Goal: Task Accomplishment & Management: Use online tool/utility

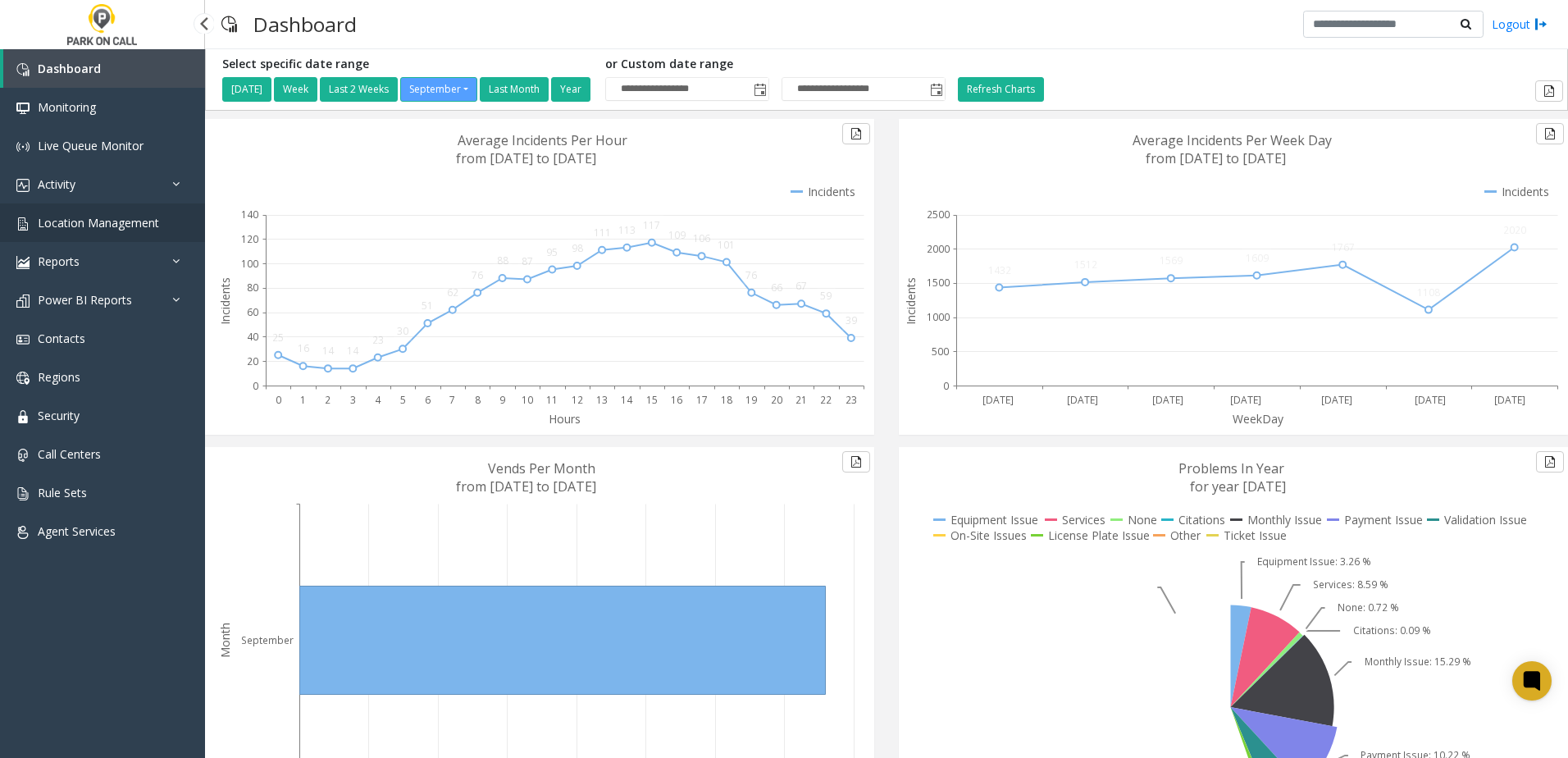
click at [115, 226] on span "Location Management" at bounding box center [98, 222] width 121 height 16
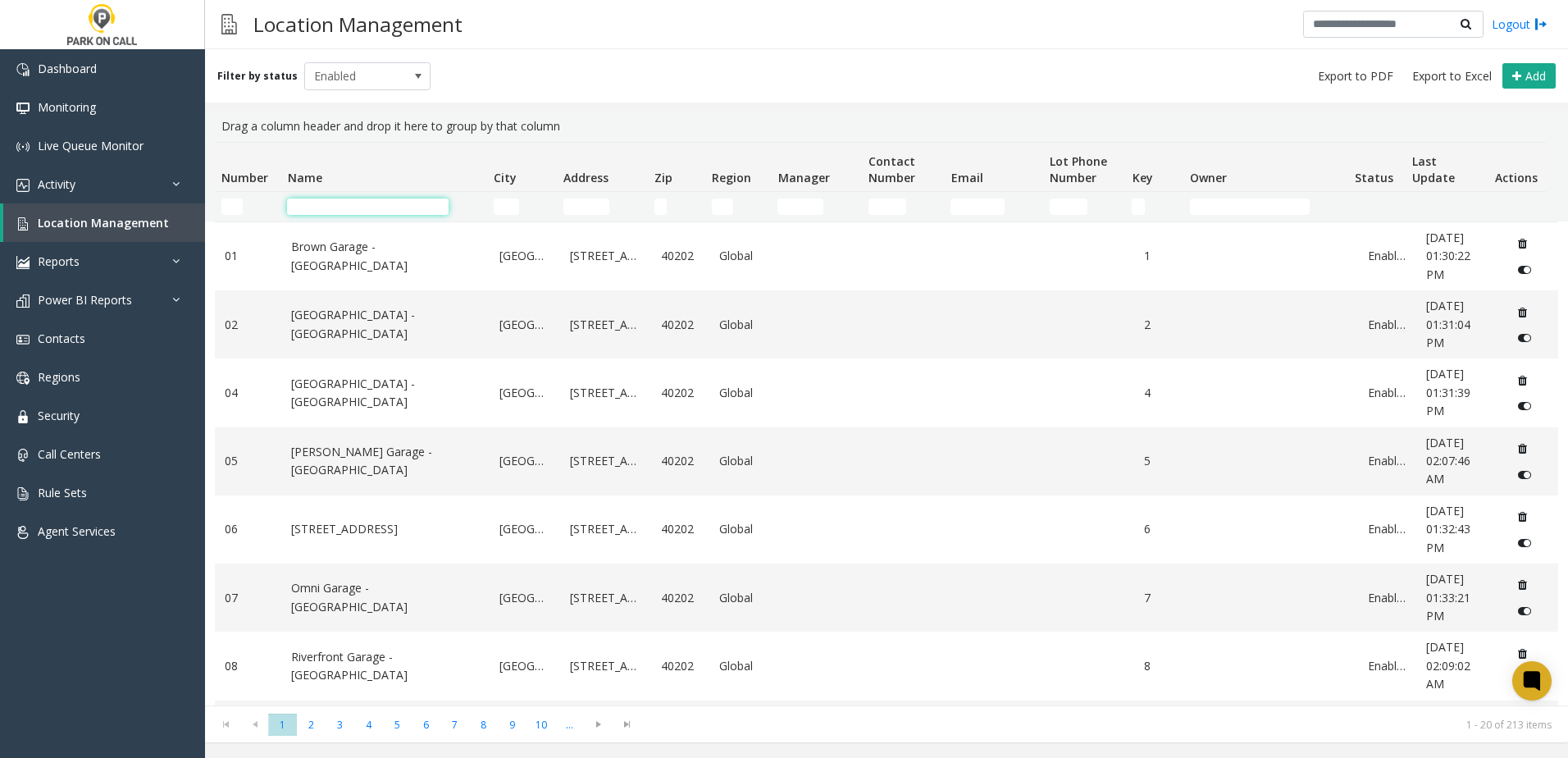
click at [362, 205] on input "Name Filter" at bounding box center [368, 207] width 161 height 17
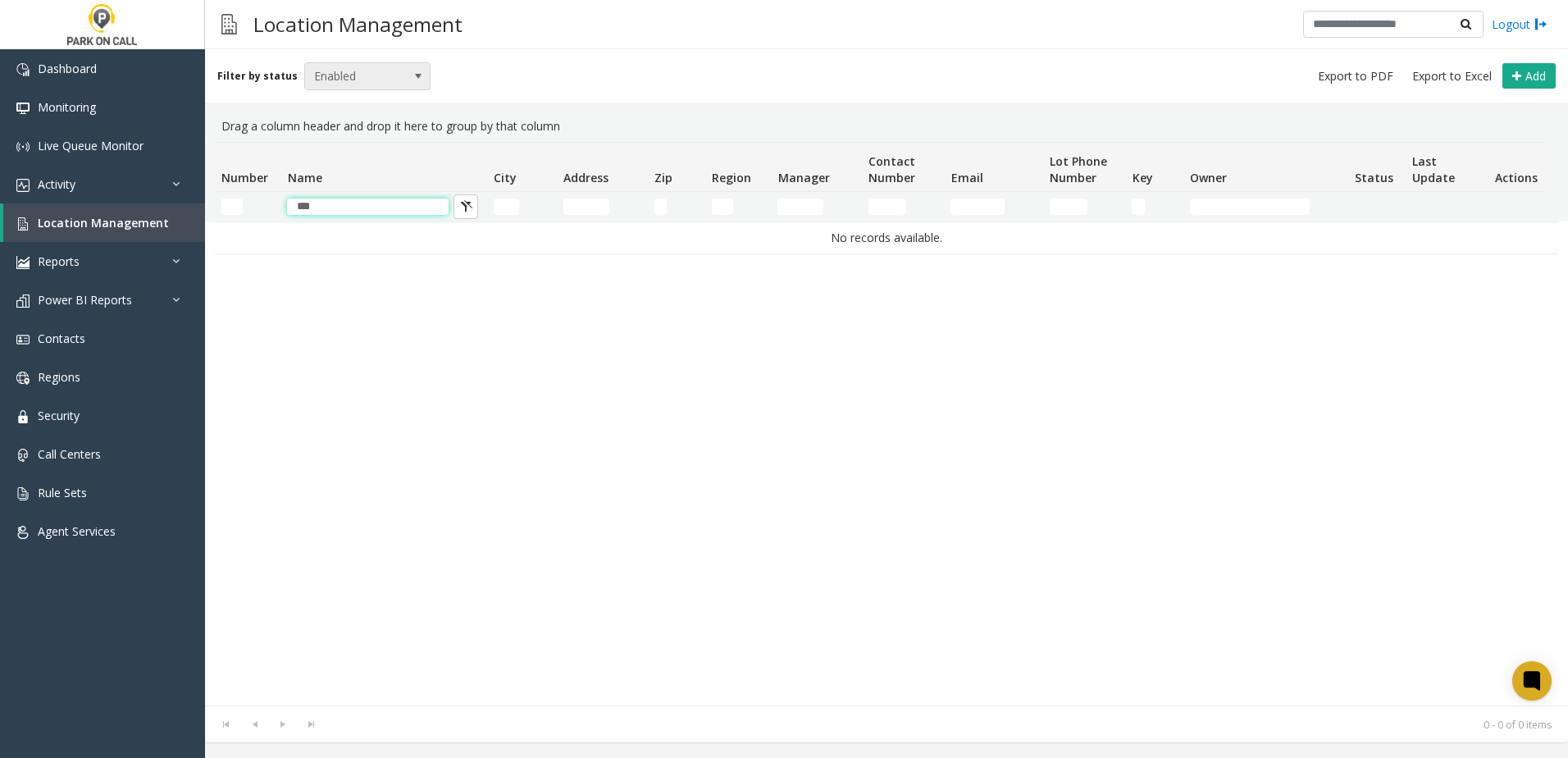
type input "***"
click at [333, 71] on span "Enabled" at bounding box center [355, 76] width 100 height 26
click at [343, 102] on li "All" at bounding box center [360, 104] width 122 height 23
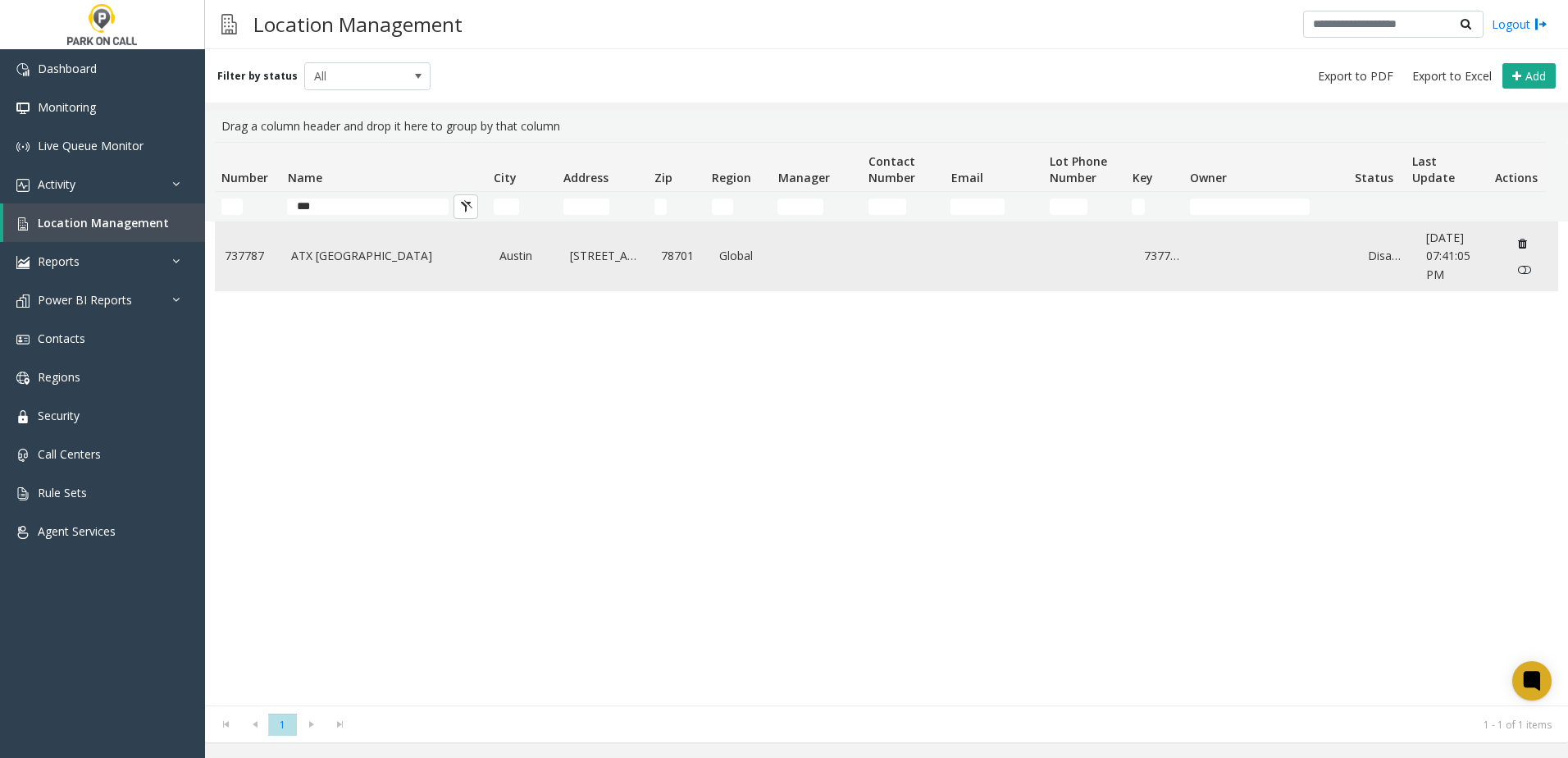
click at [1371, 254] on link "Disabled" at bounding box center [1387, 256] width 38 height 18
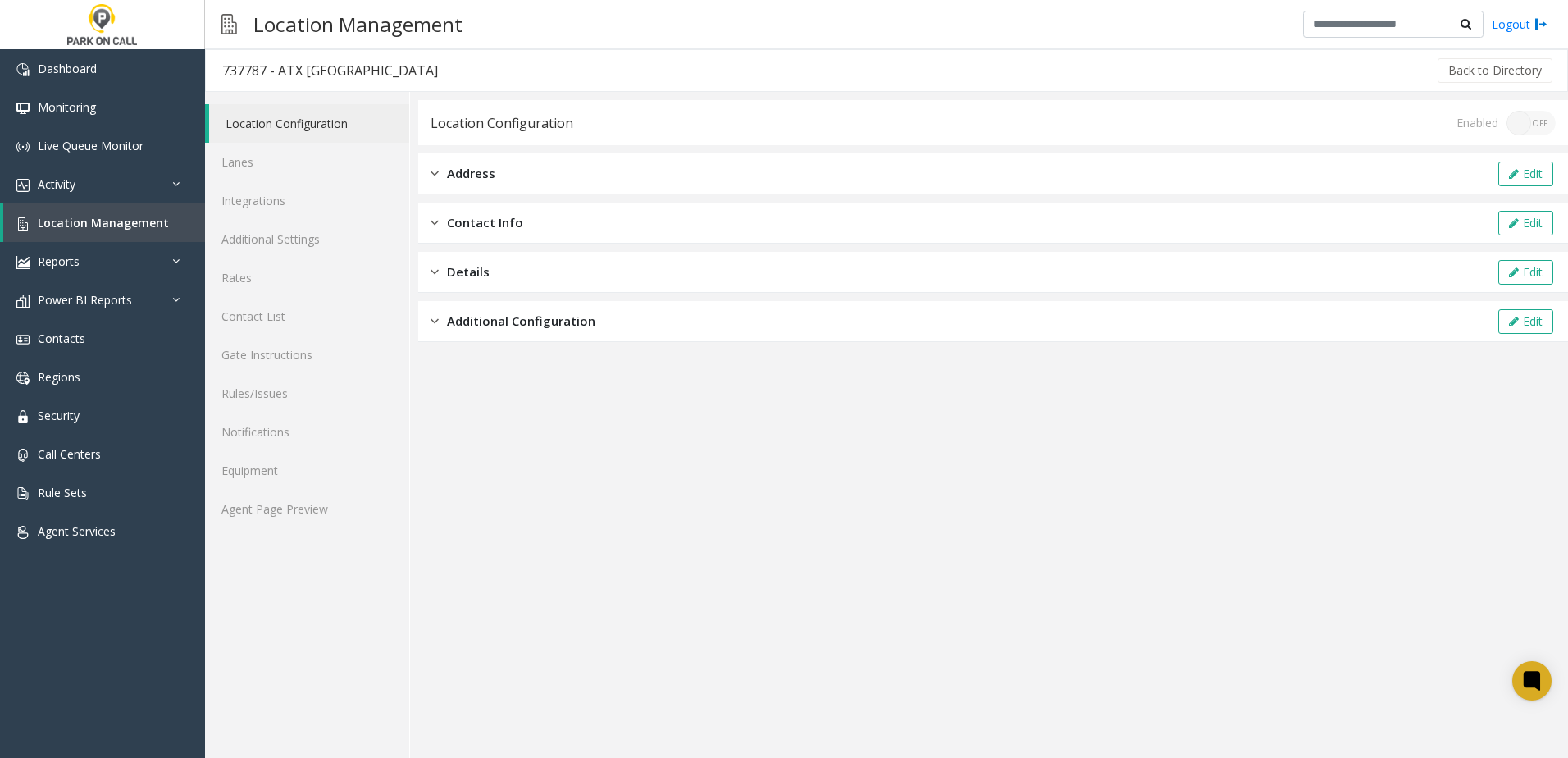
click at [1525, 120] on div "Enabled ON OFF" at bounding box center [1505, 123] width 99 height 24
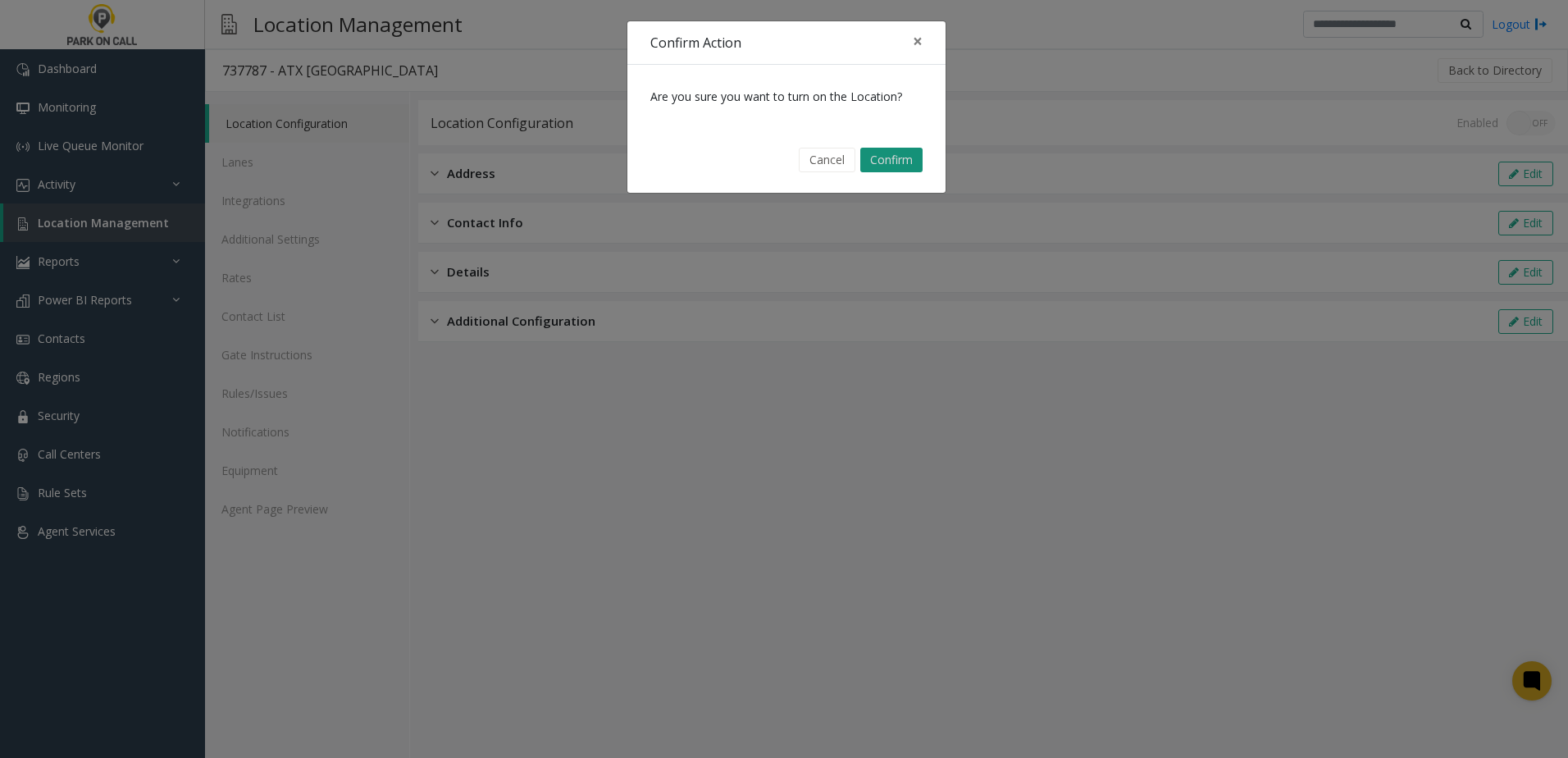
click at [886, 152] on button "Confirm" at bounding box center [891, 160] width 63 height 24
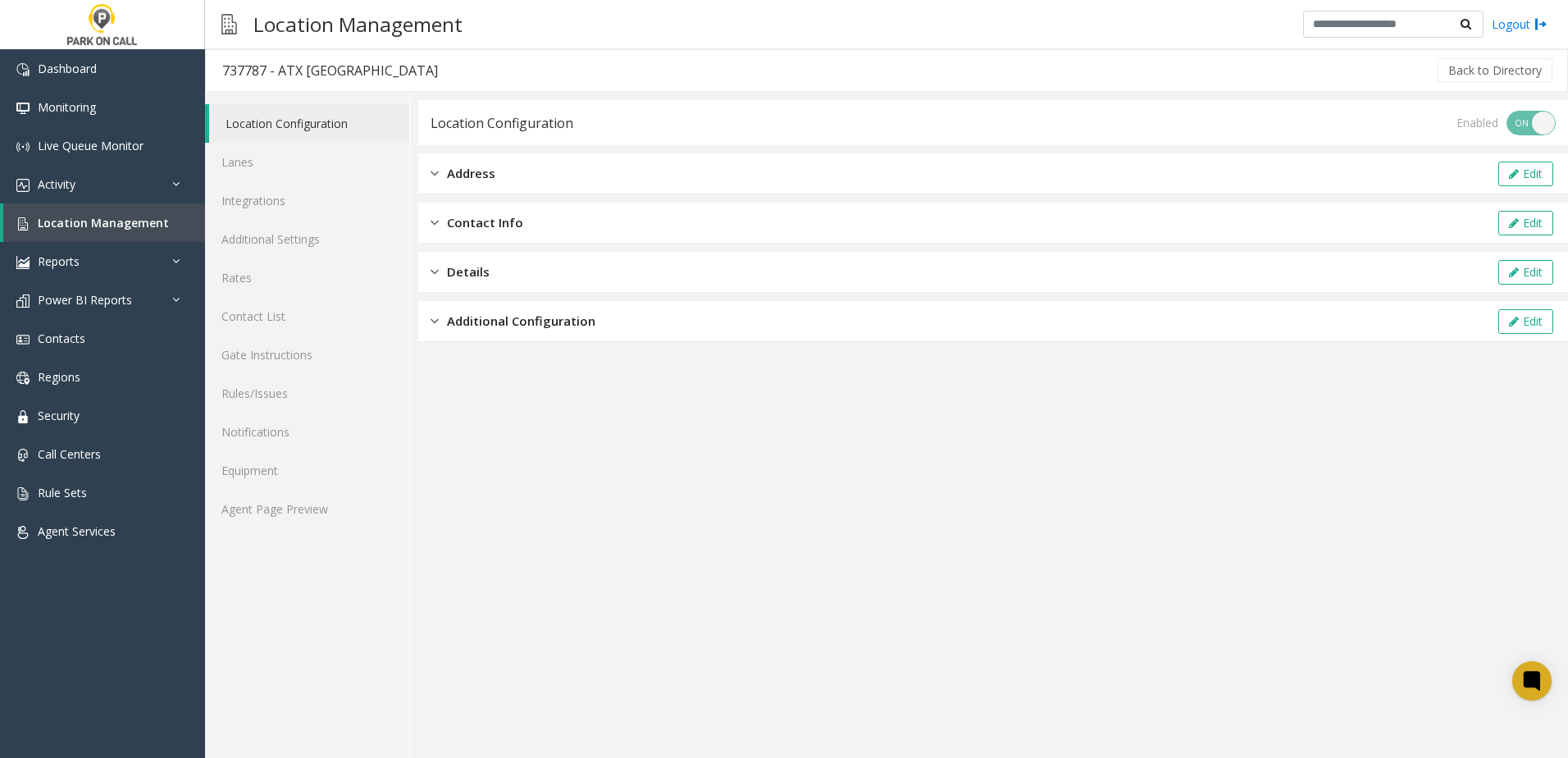
click at [1525, 123] on div "Enabled ON OFF" at bounding box center [1505, 123] width 99 height 24
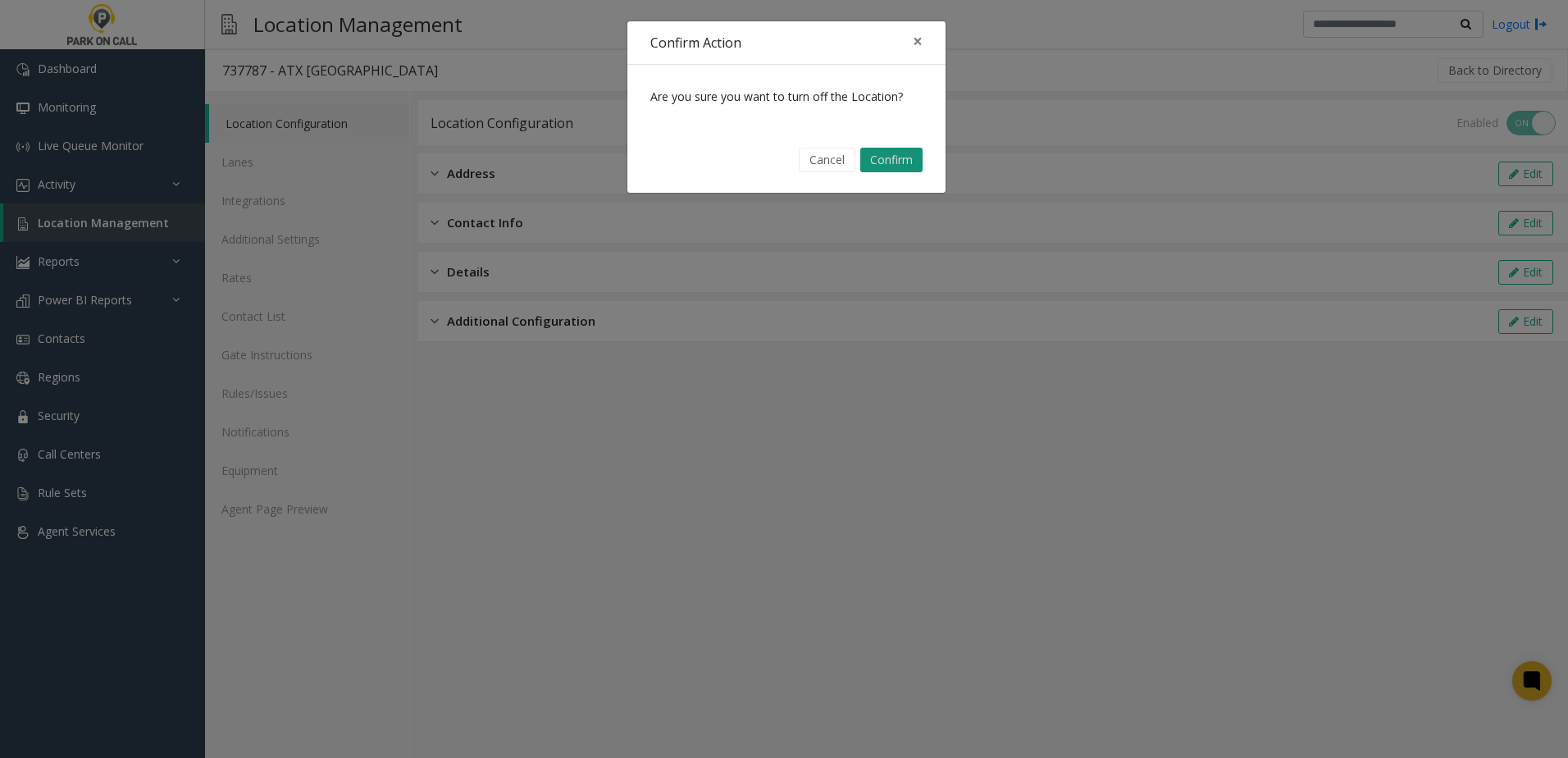
click at [901, 167] on button "Confirm" at bounding box center [891, 160] width 63 height 24
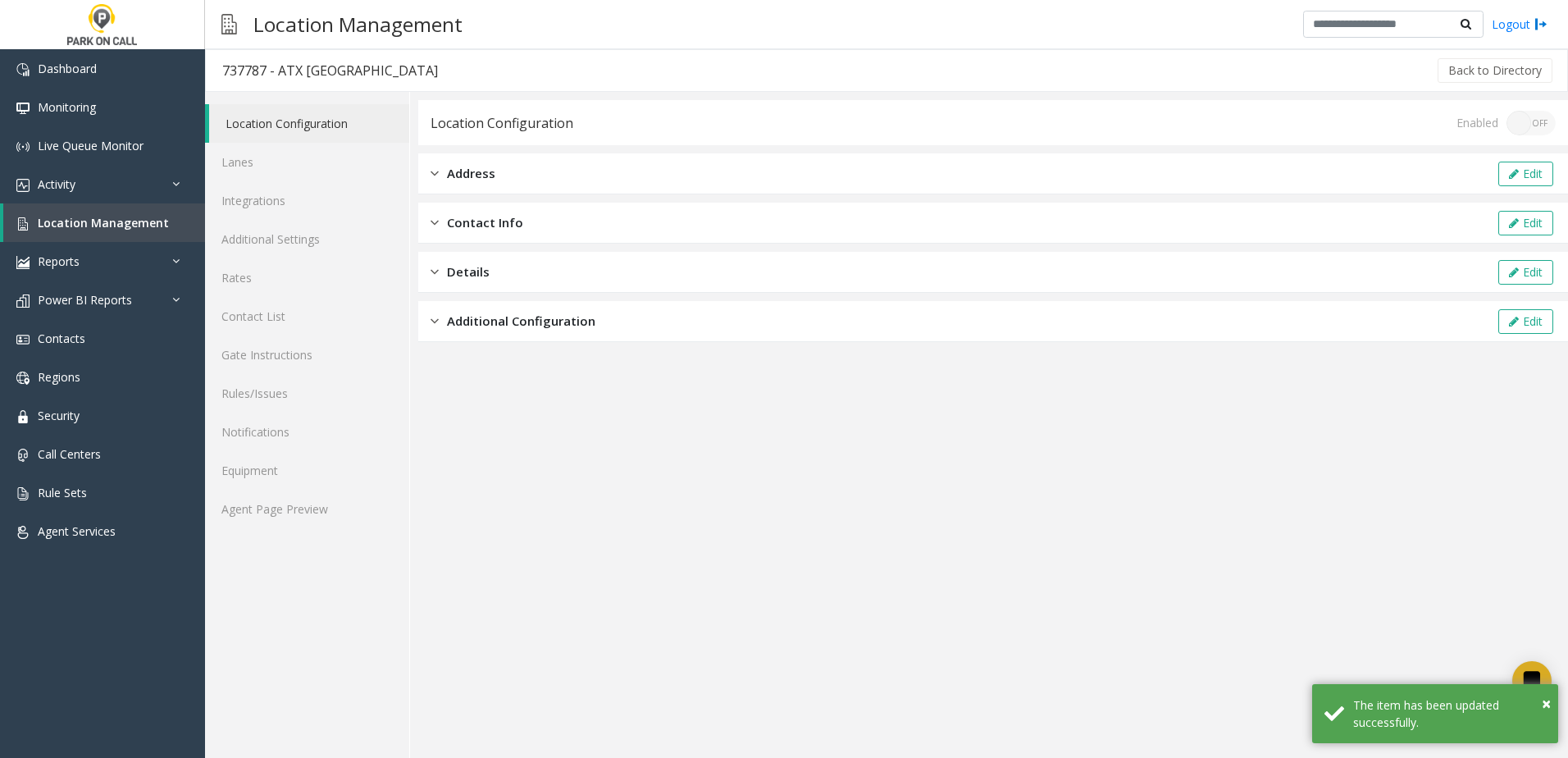
click at [993, 485] on app-location-configuration "Location Configuration Enabled ON OFF Address Edit Contact Info Edit Details Ed…" at bounding box center [993, 429] width 1149 height 658
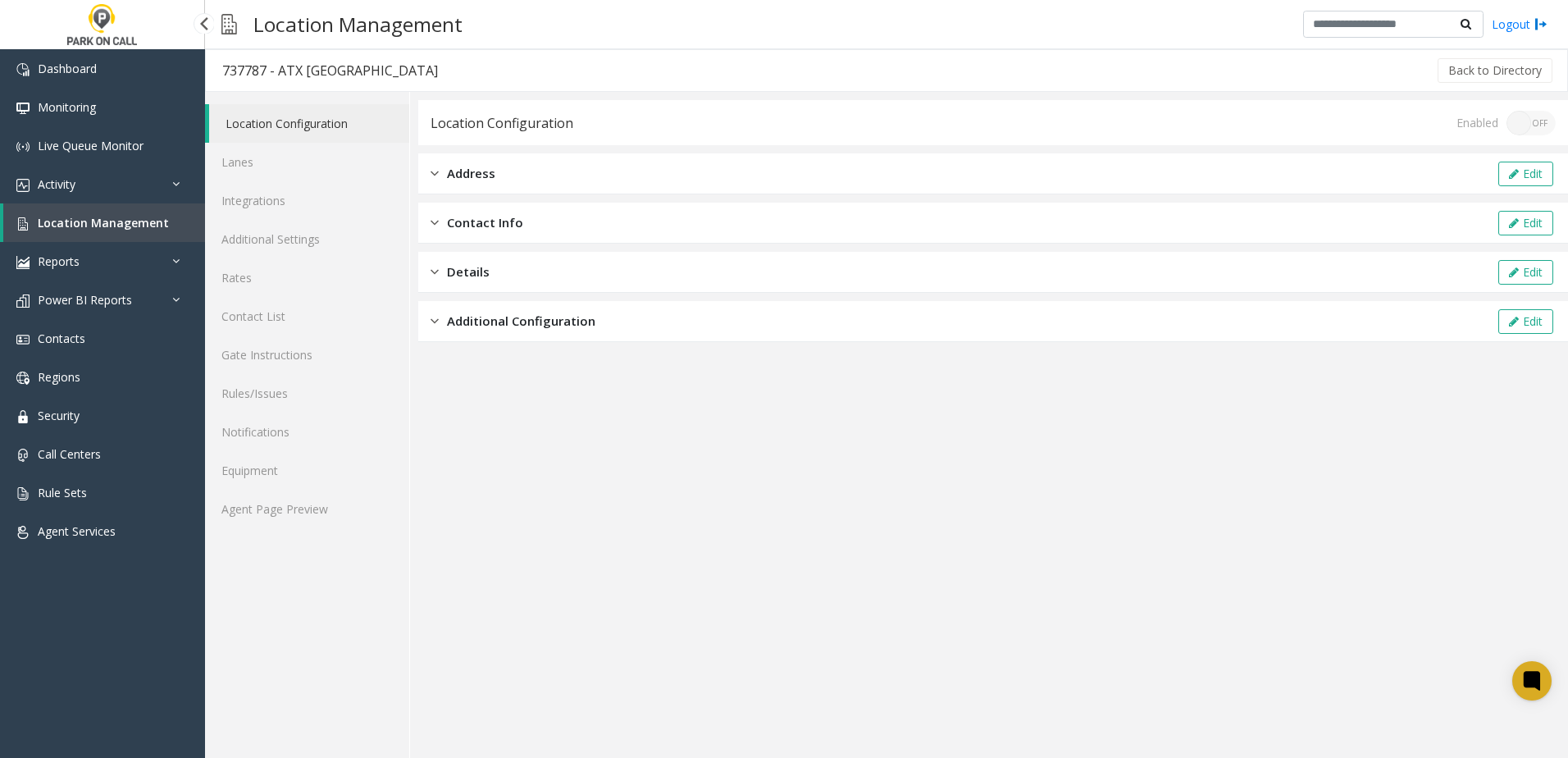
click at [119, 222] on span "Location Management" at bounding box center [103, 222] width 131 height 16
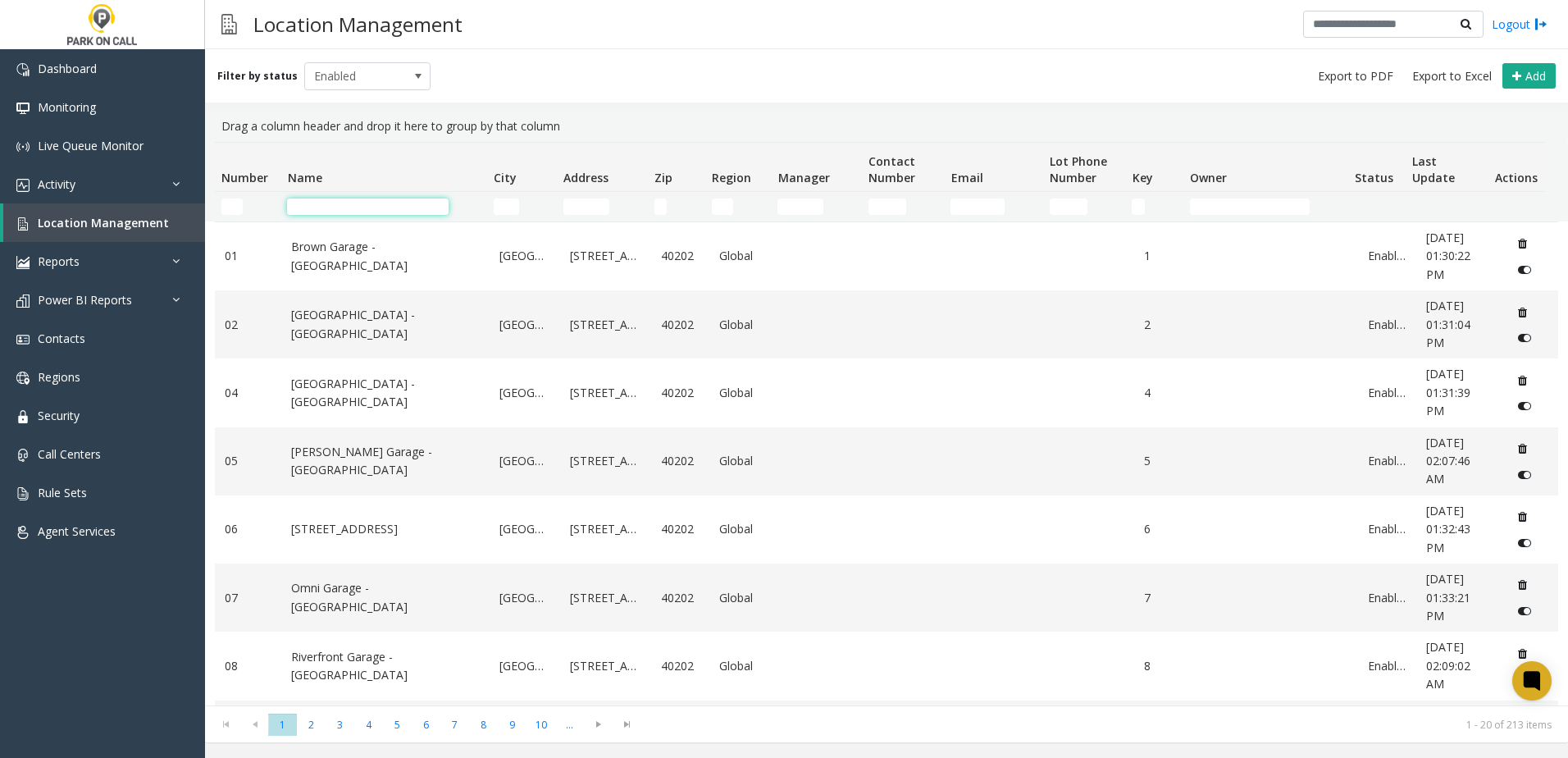
click at [362, 206] on input "Name Filter" at bounding box center [368, 207] width 161 height 17
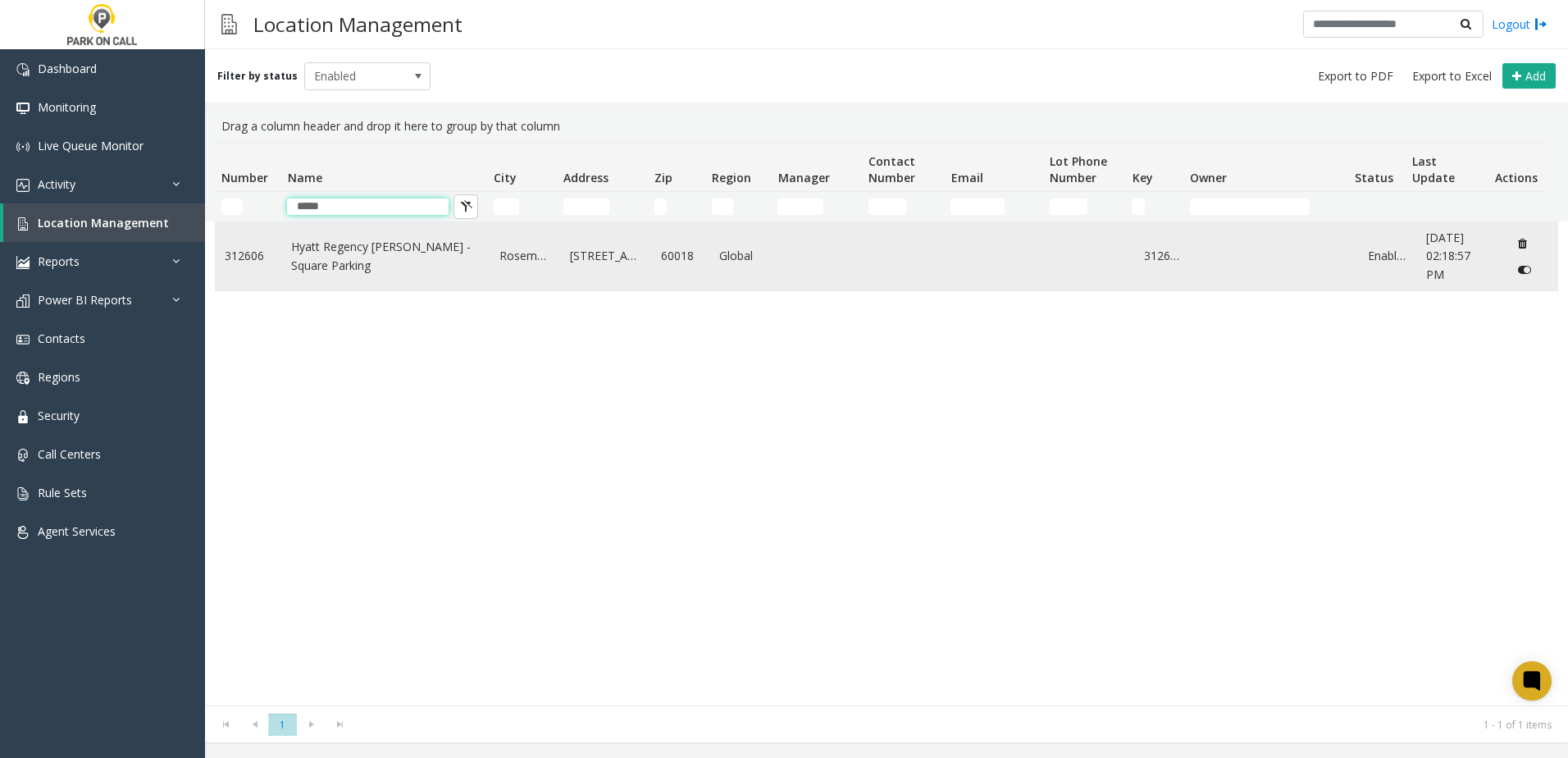
type input "*****"
click at [335, 263] on link "Hyatt Regency [PERSON_NAME] - Square Parking" at bounding box center [385, 257] width 189 height 37
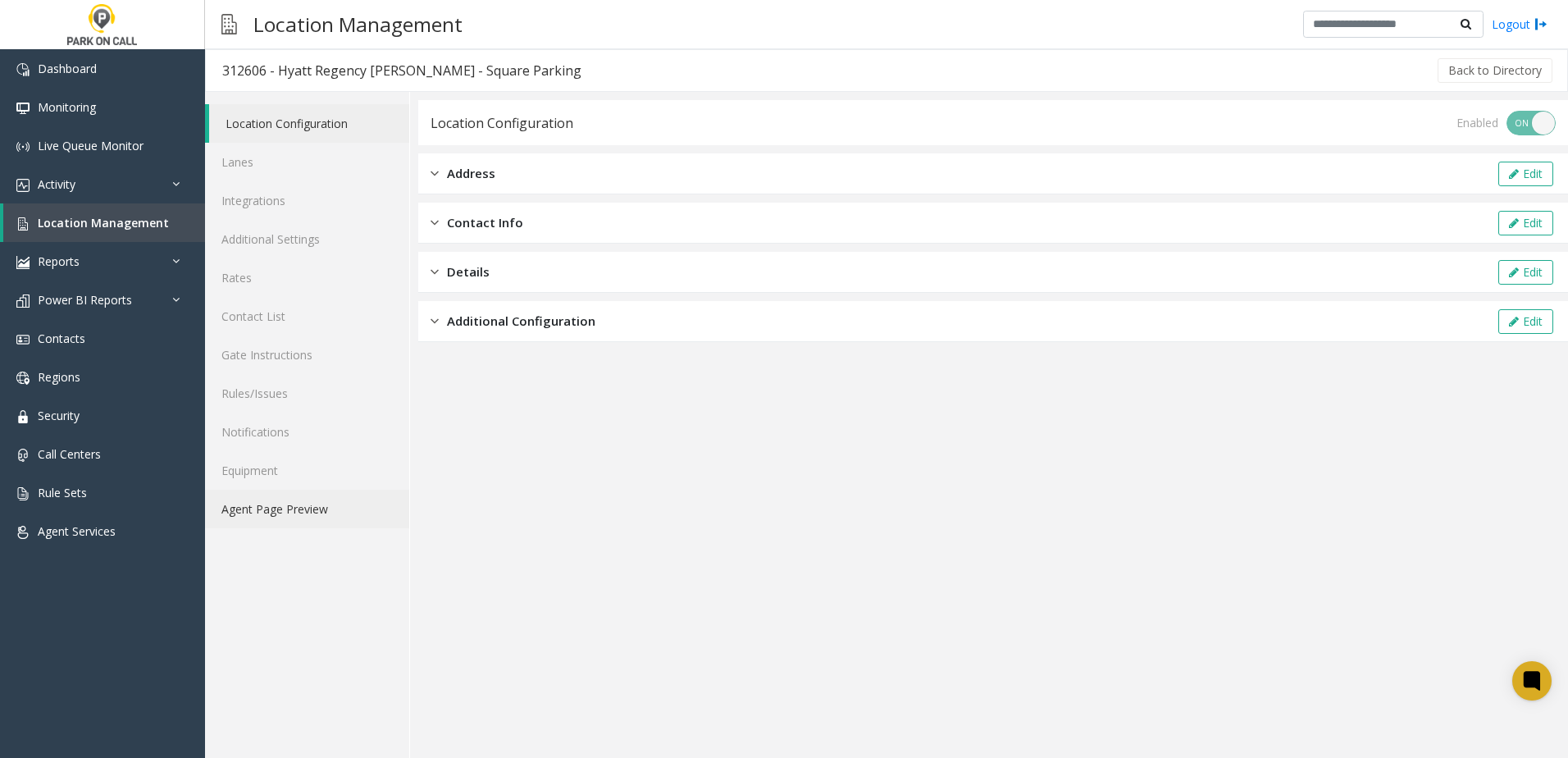
click at [273, 511] on link "Agent Page Preview" at bounding box center [307, 509] width 204 height 38
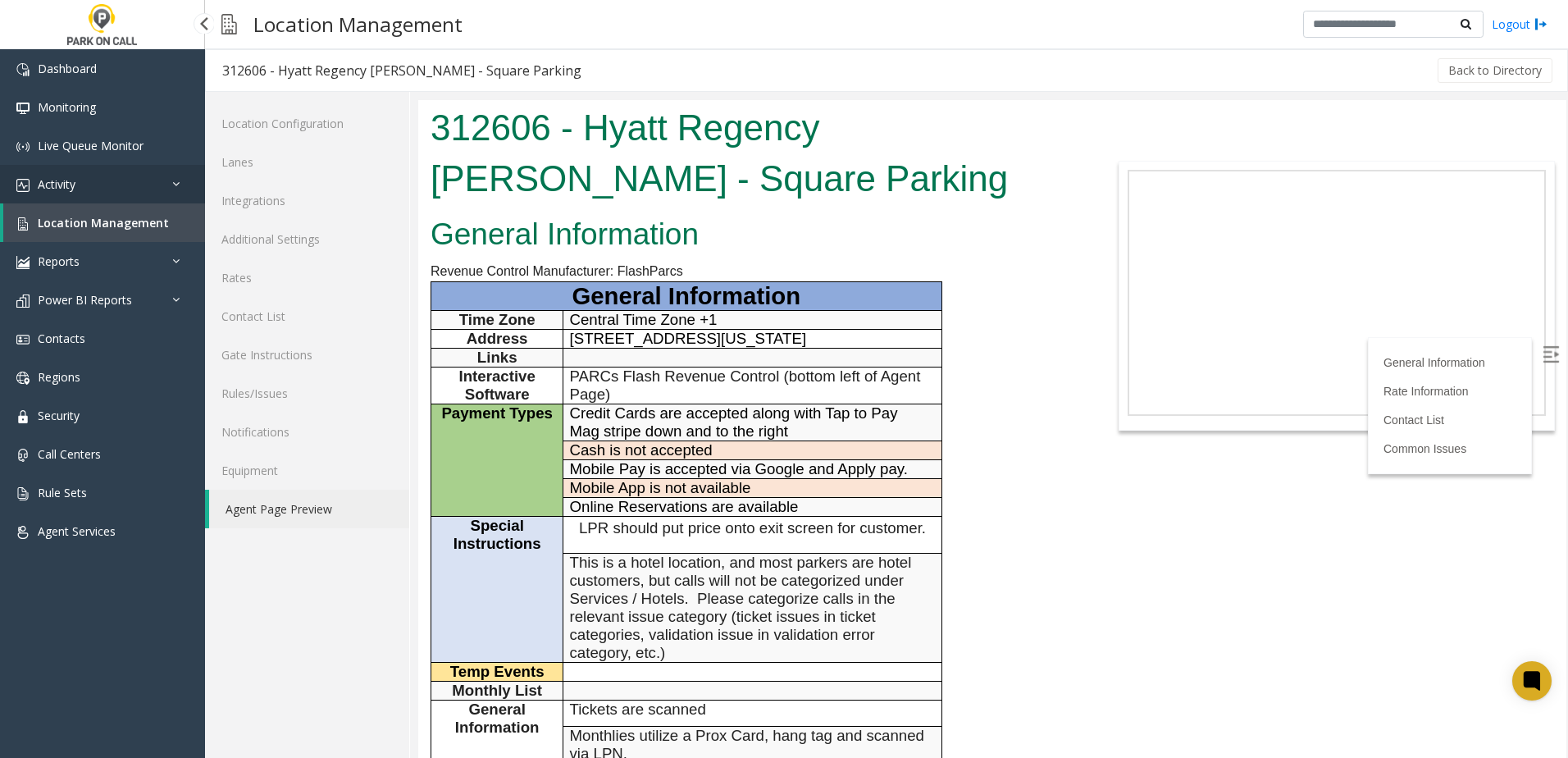
click at [94, 186] on link "Activity" at bounding box center [102, 184] width 205 height 38
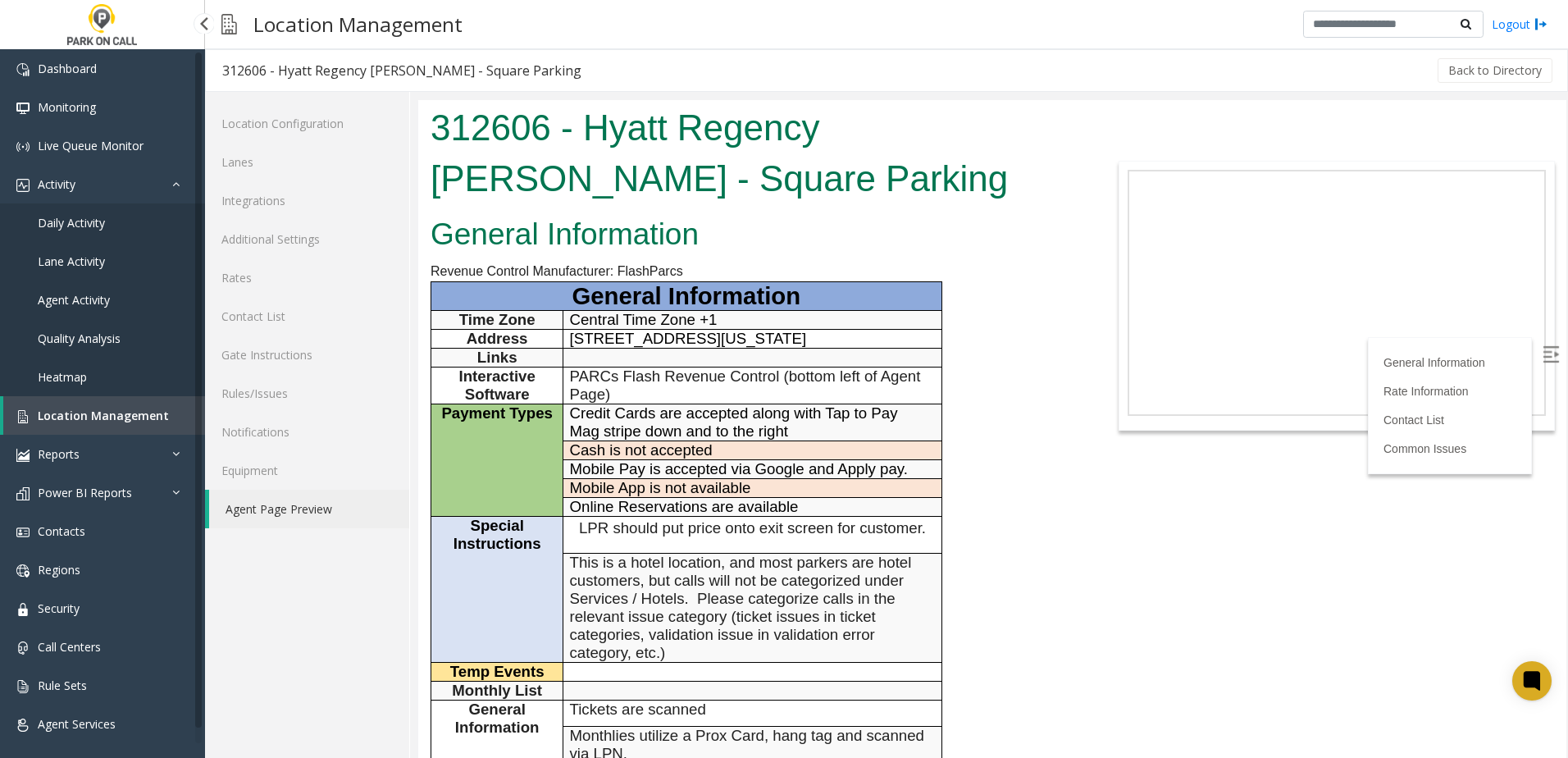
click at [89, 220] on span "Daily Activity" at bounding box center [71, 222] width 67 height 16
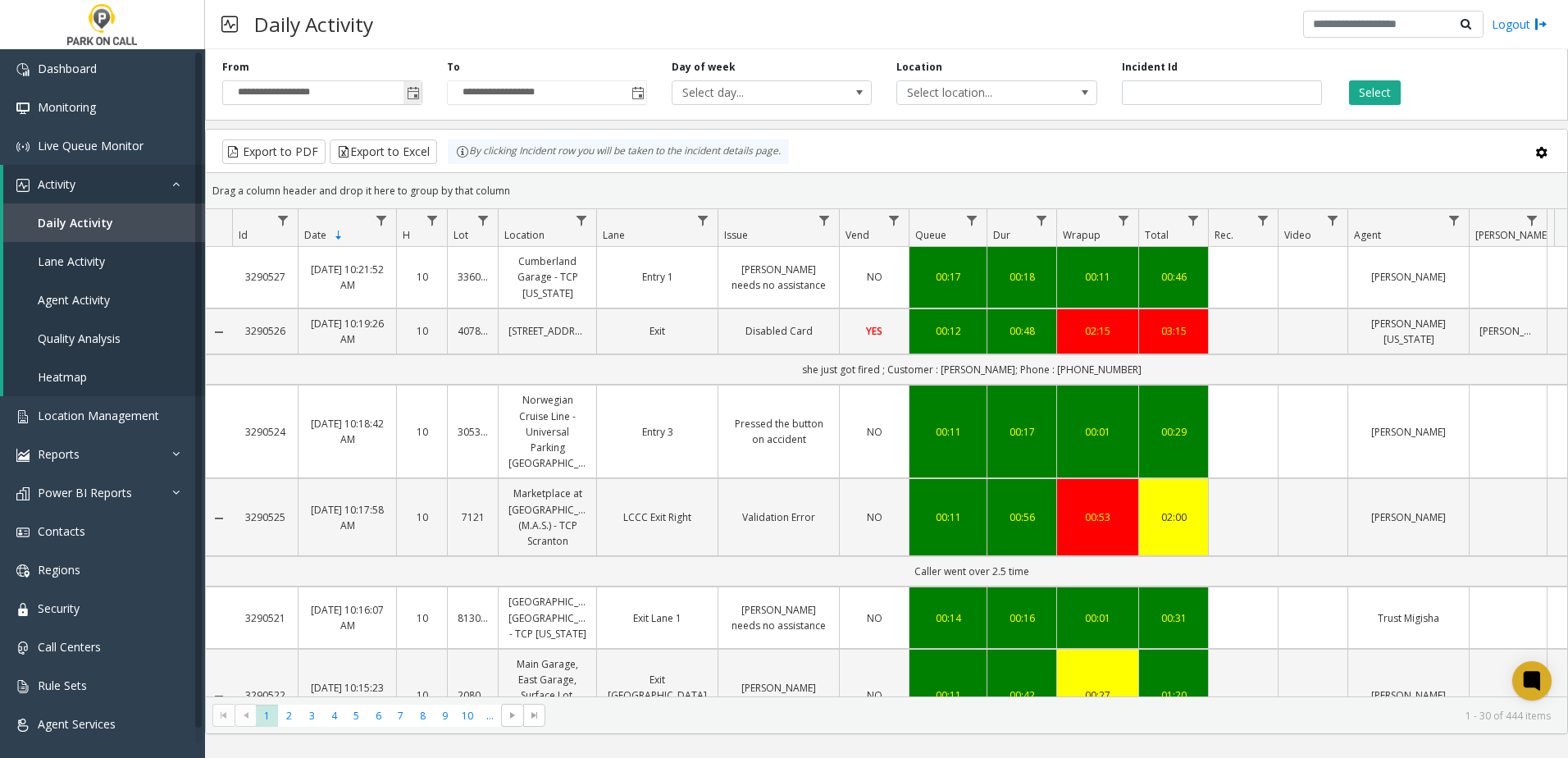
click at [412, 93] on span "Toggle popup" at bounding box center [414, 94] width 13 height 13
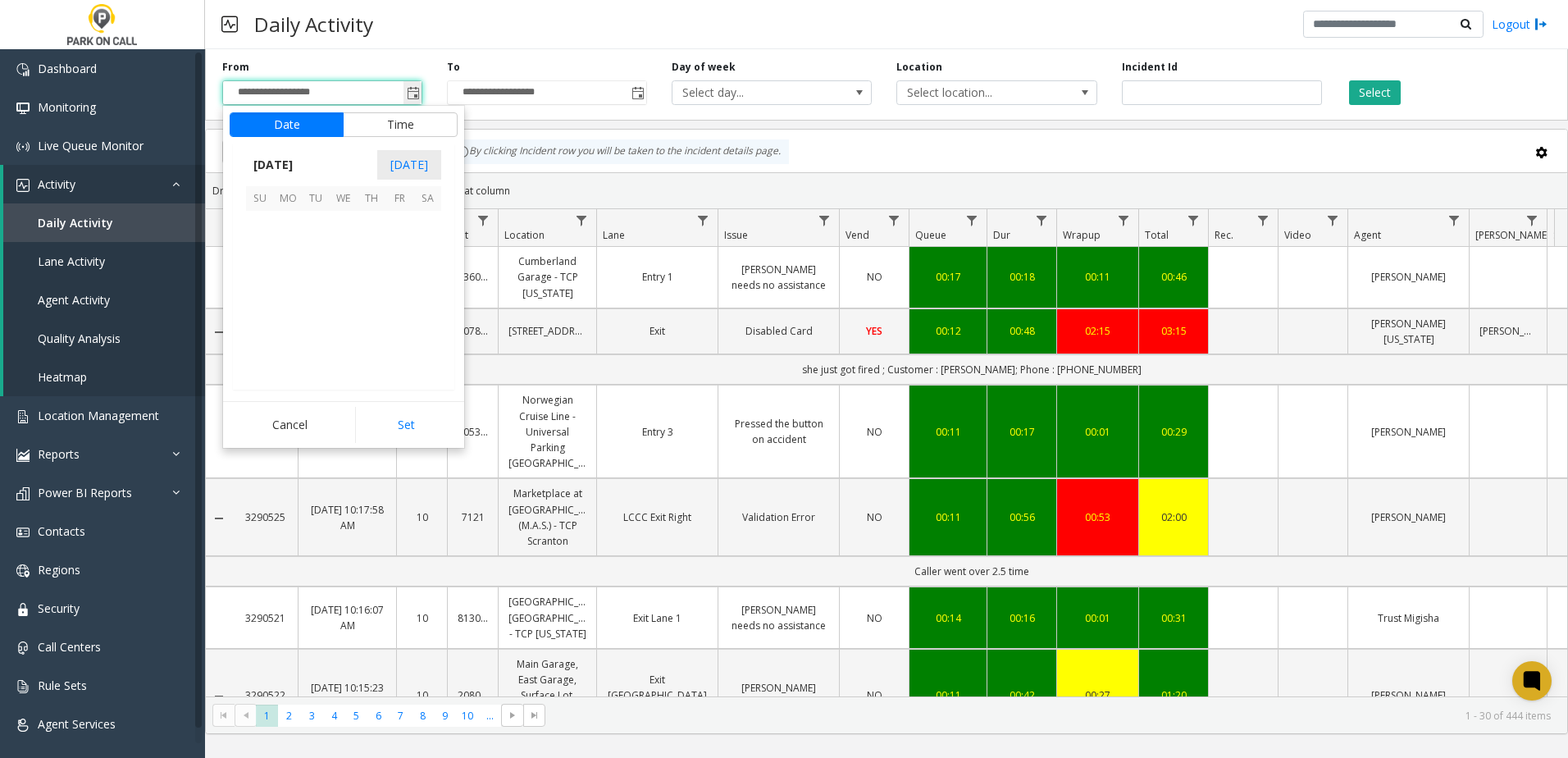
scroll to position [294423, 0]
click at [345, 245] on span "10" at bounding box center [343, 252] width 28 height 28
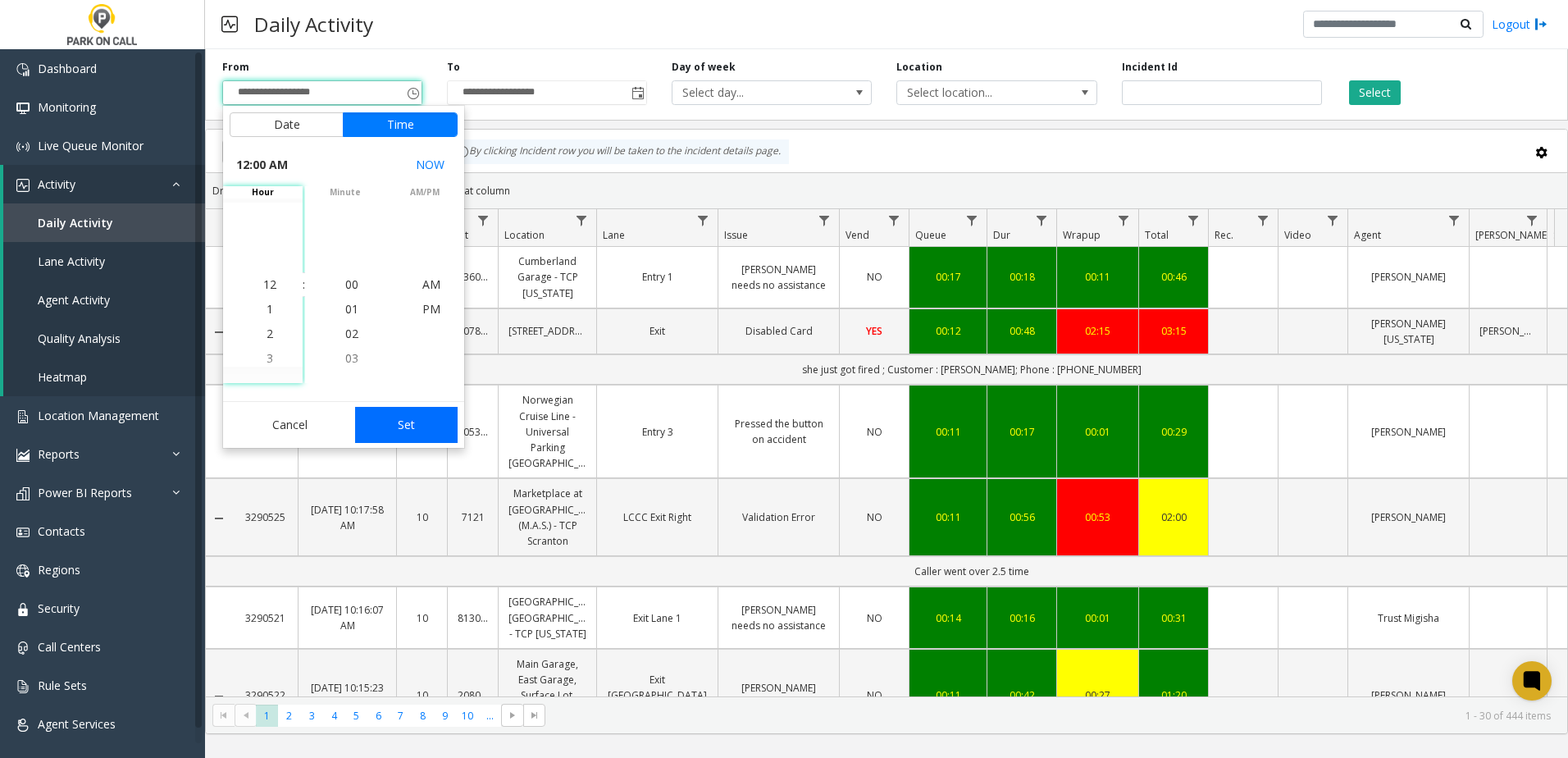
click at [419, 421] on button "Set" at bounding box center [407, 425] width 104 height 36
type input "**********"
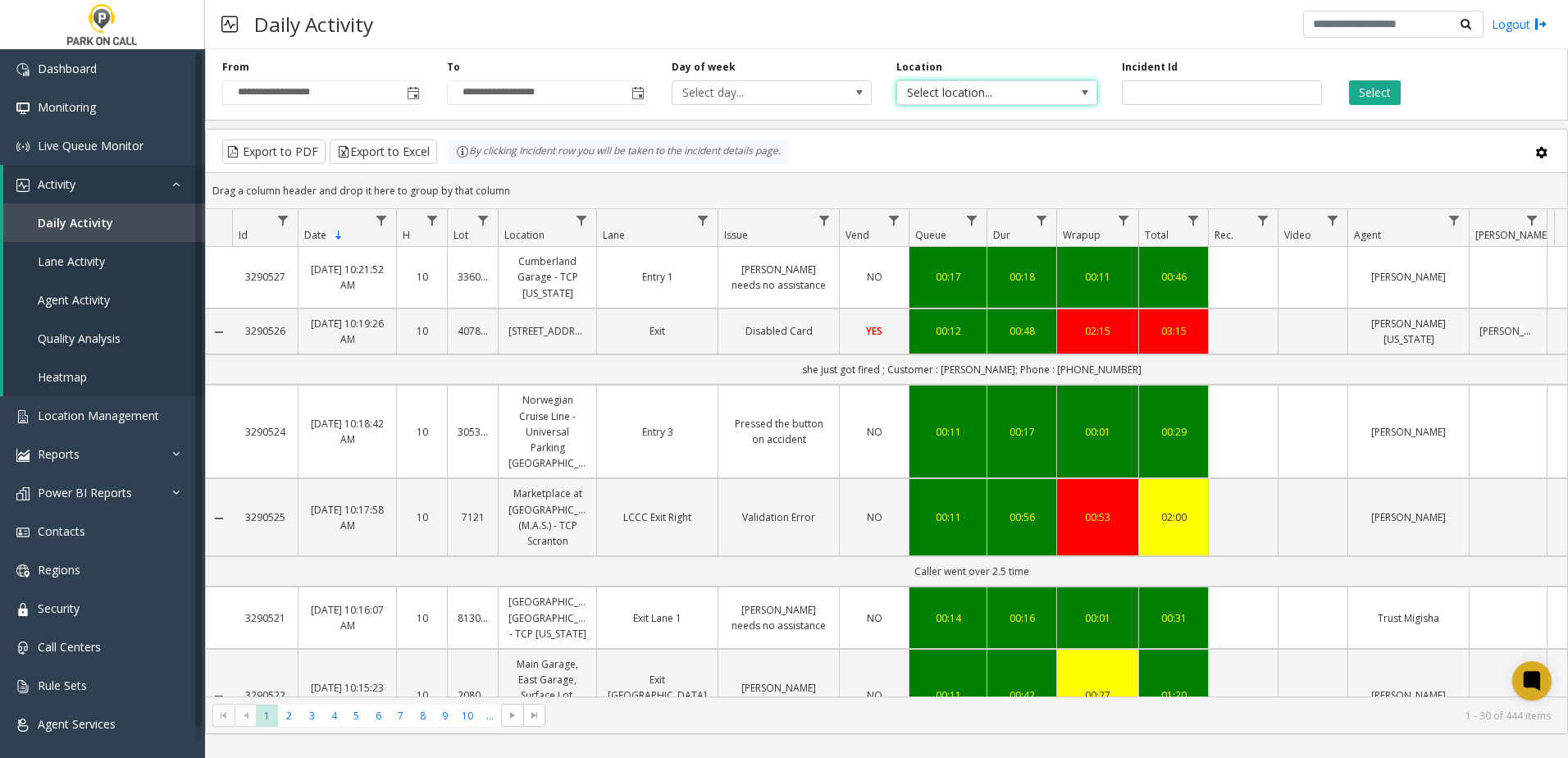
click at [1005, 97] on span "Select location..." at bounding box center [977, 92] width 159 height 23
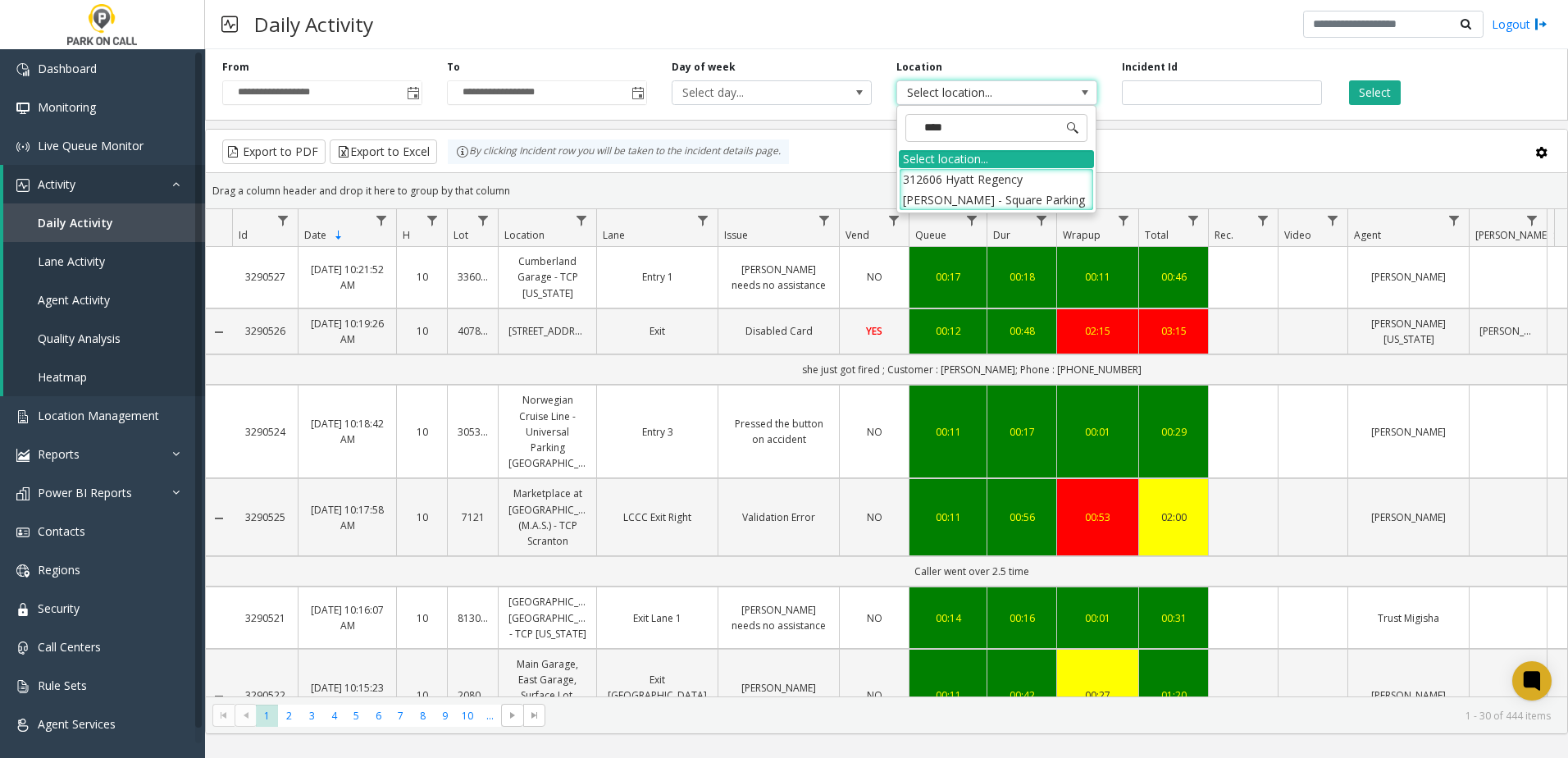
type input "*****"
click at [984, 172] on li "312606 Hyatt Regency [PERSON_NAME] - Square Parking" at bounding box center [997, 189] width 195 height 43
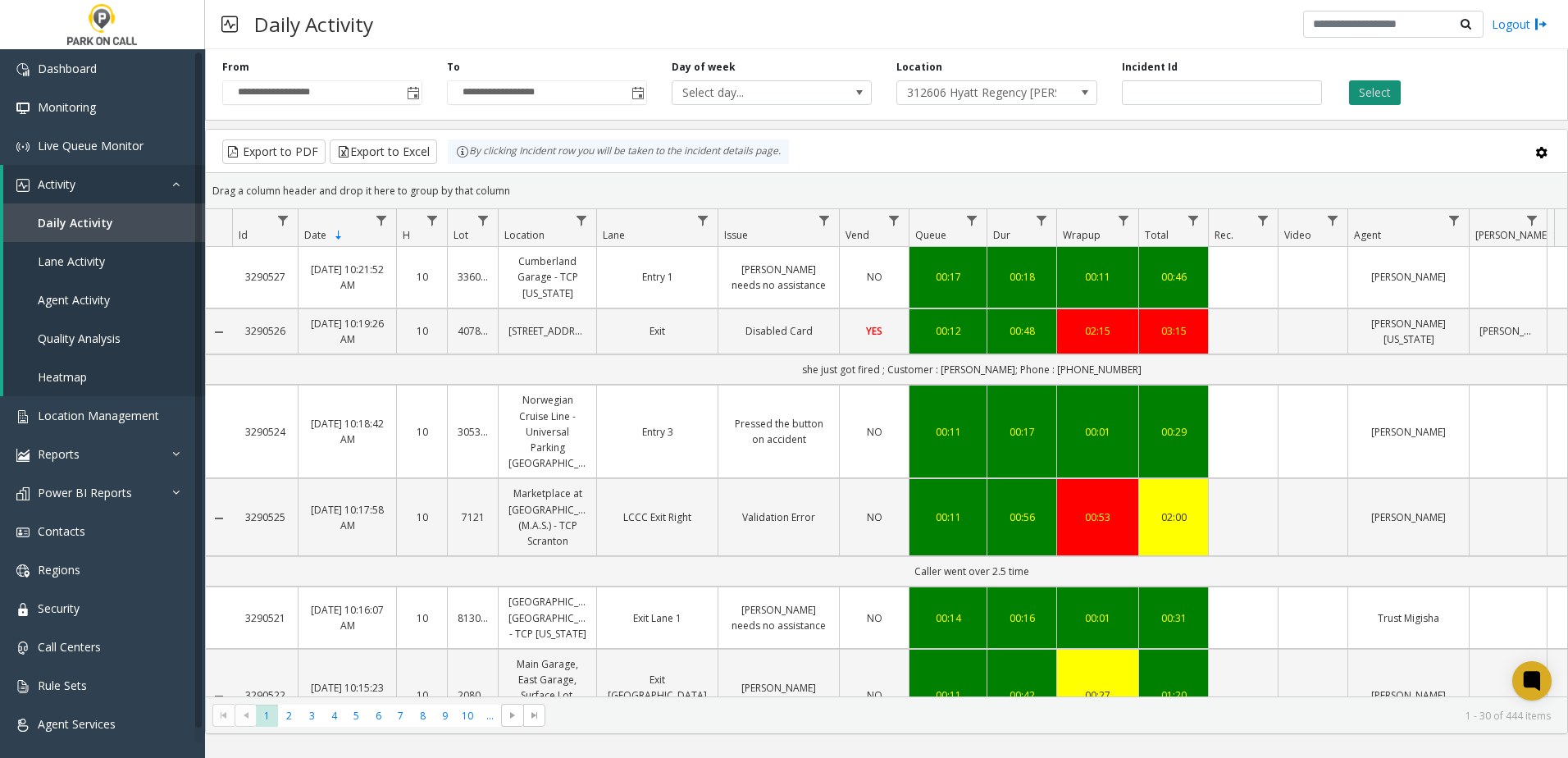
click at [1384, 99] on button "Select" at bounding box center [1375, 92] width 52 height 24
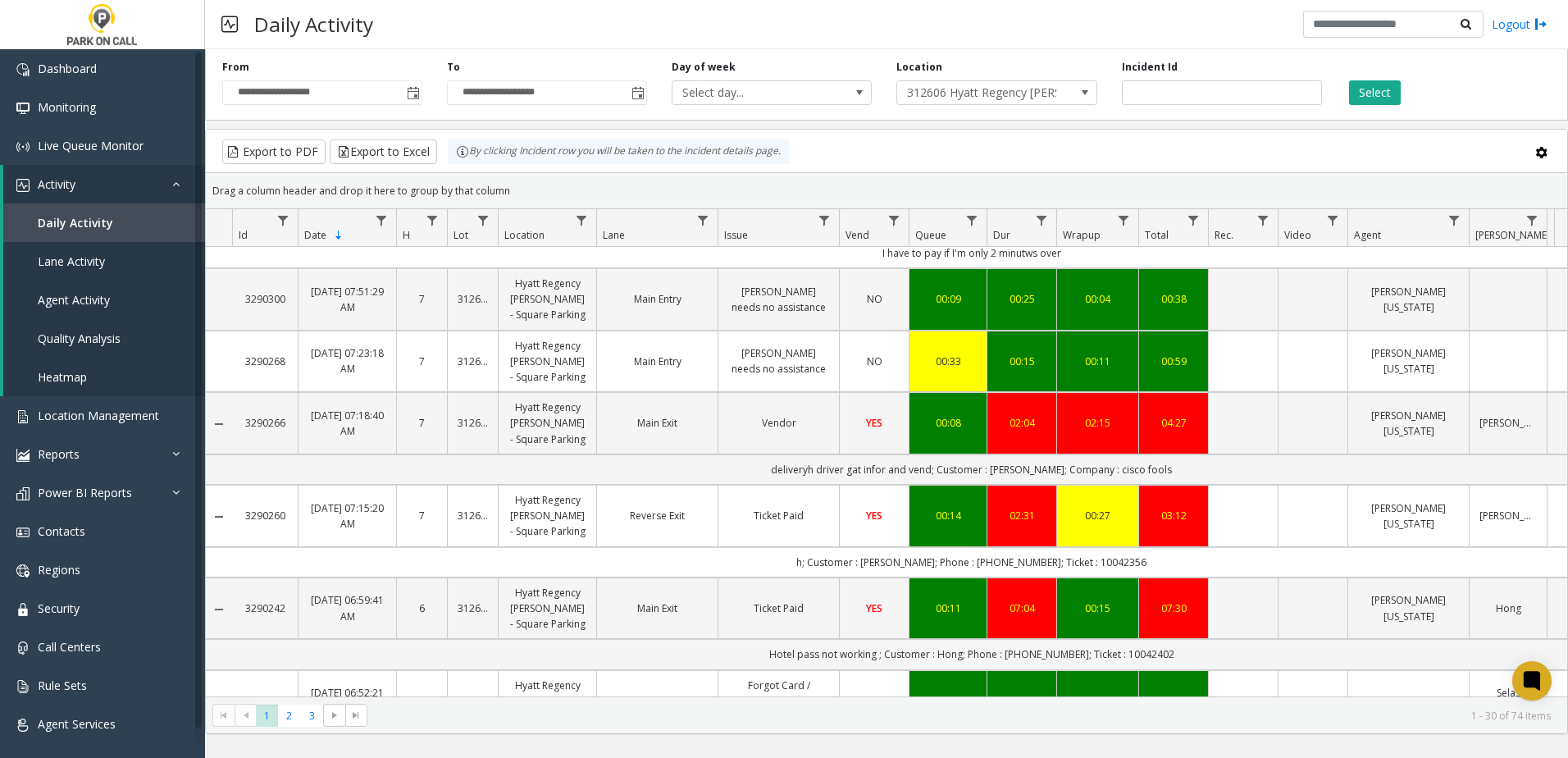
scroll to position [656, 0]
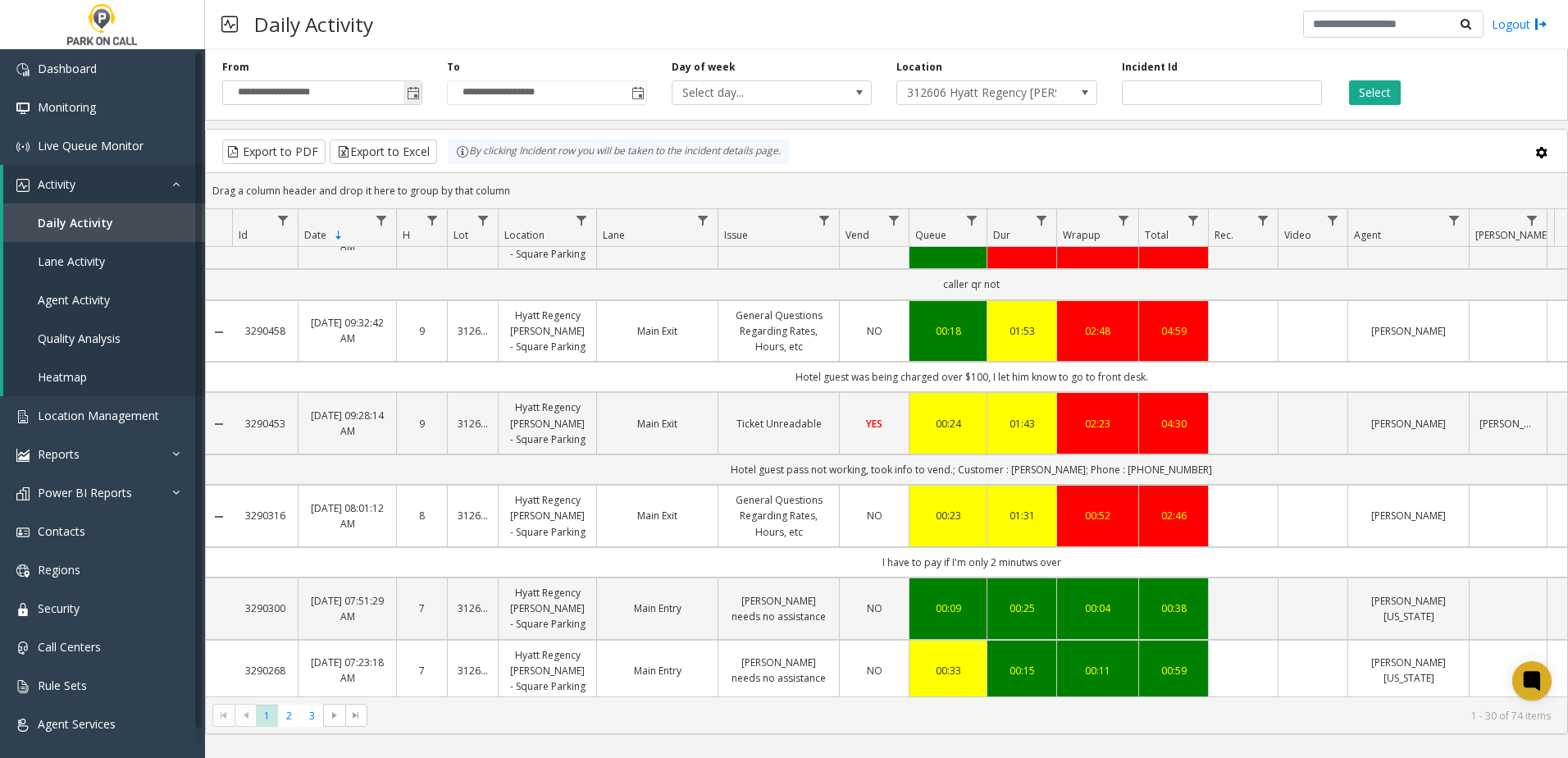
click at [418, 99] on span "Toggle popup" at bounding box center [414, 94] width 13 height 13
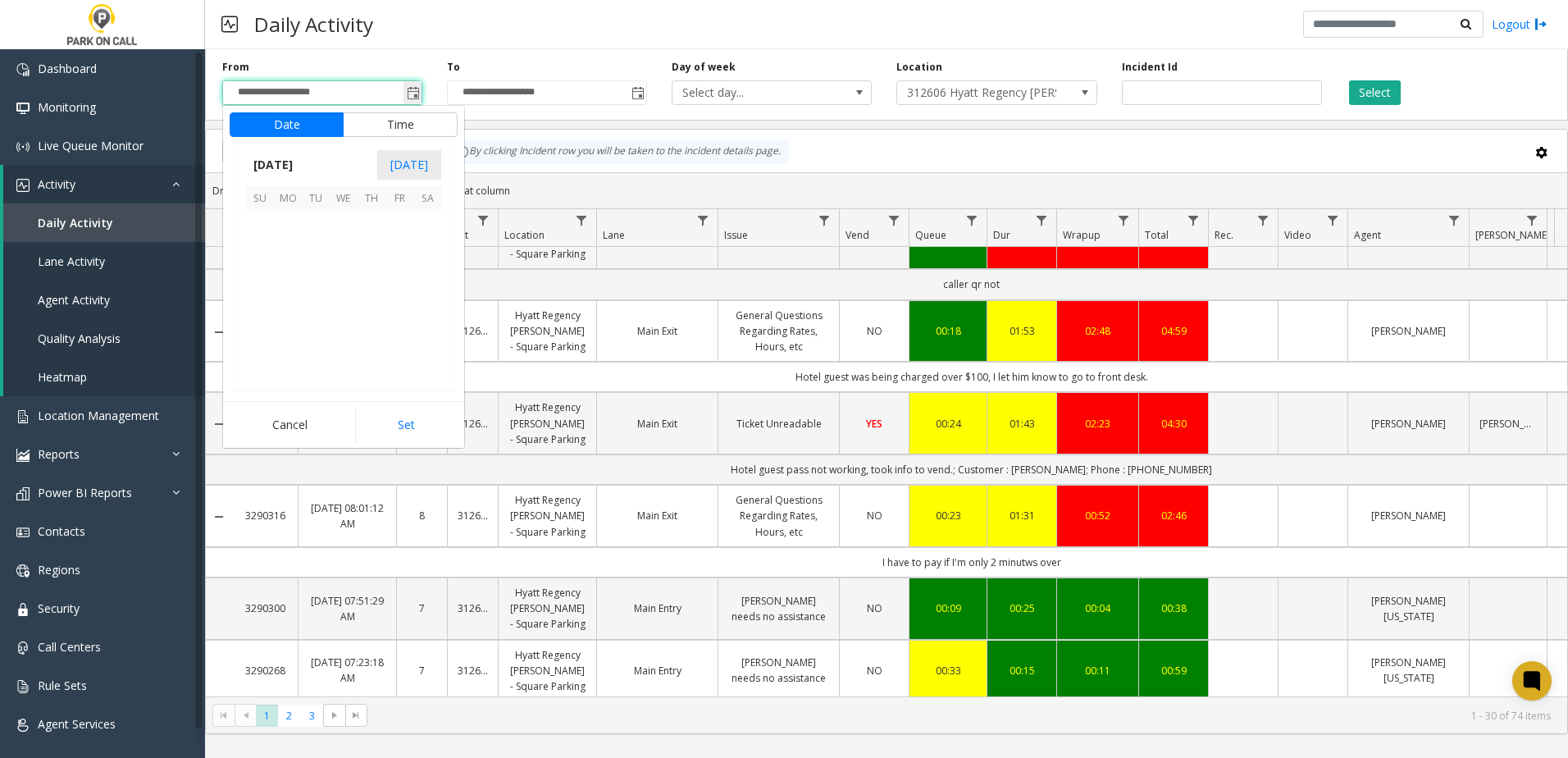
scroll to position [294423, 0]
drag, startPoint x: 292, startPoint y: 252, endPoint x: 323, endPoint y: 266, distance: 34.0
click at [292, 252] on span "8" at bounding box center [287, 252] width 28 height 28
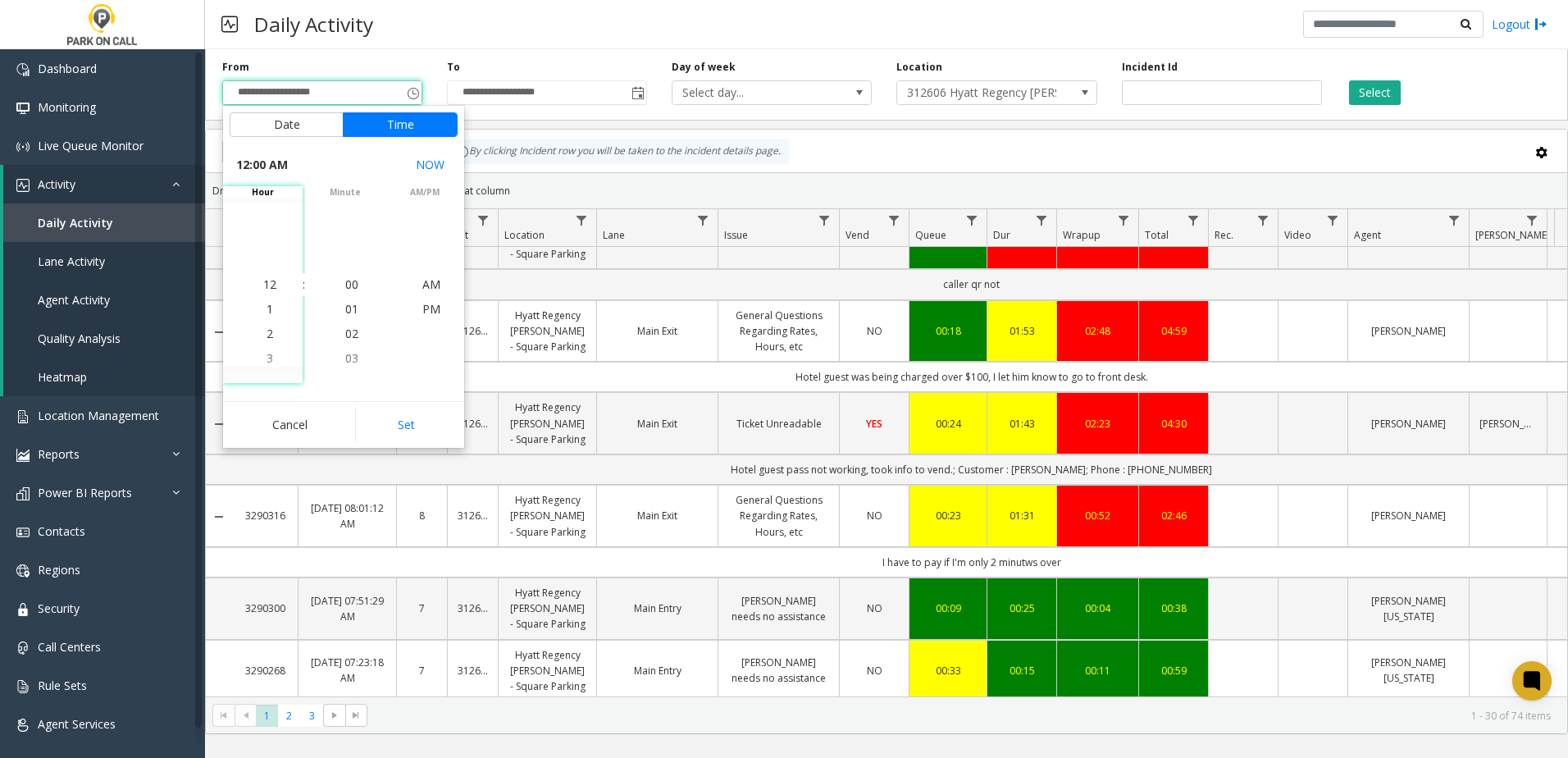
click at [435, 445] on div "Cancel Set" at bounding box center [343, 425] width 241 height 47
click at [434, 426] on button "Set" at bounding box center [407, 425] width 104 height 36
type input "**********"
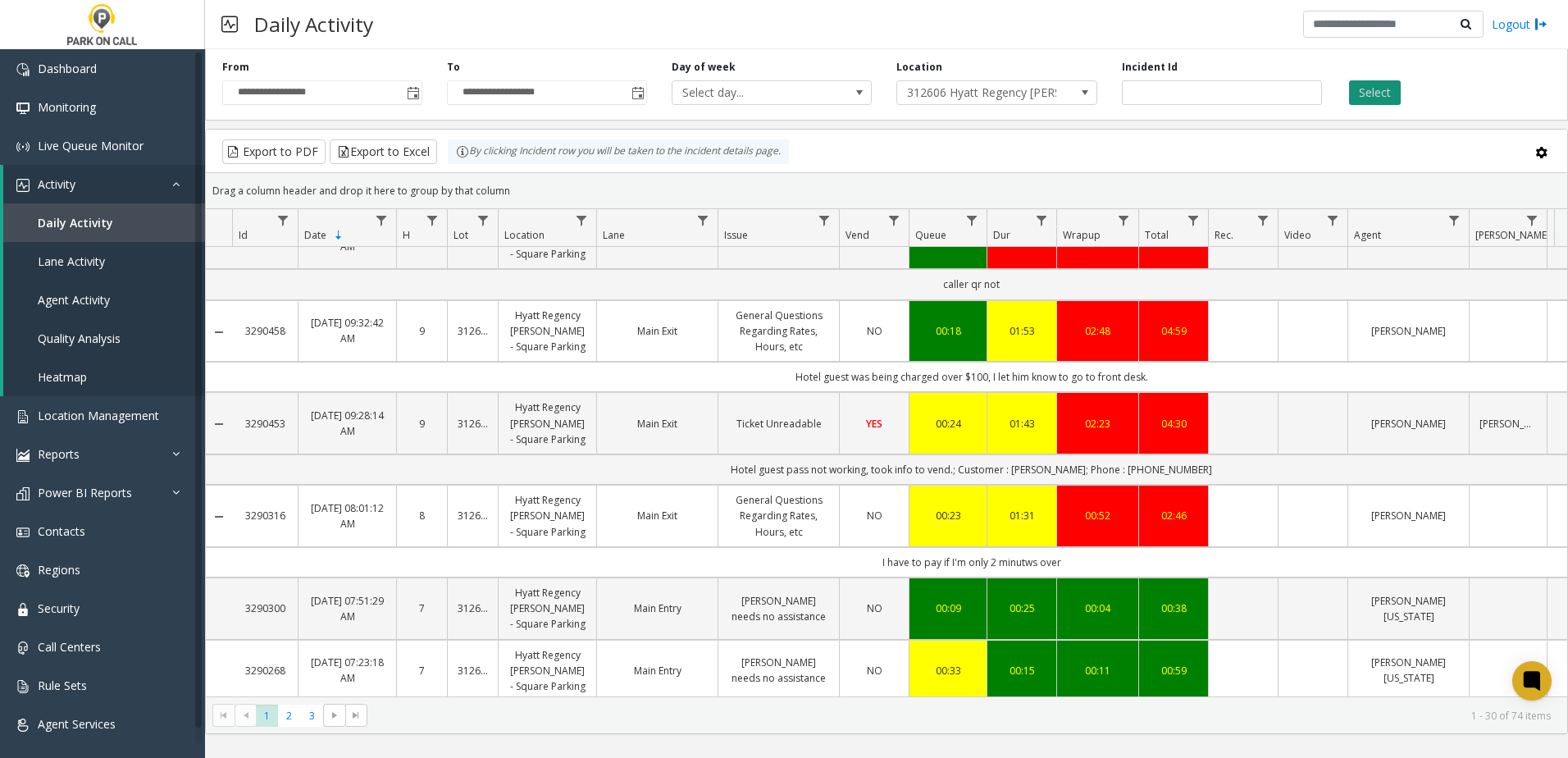
click at [1379, 100] on button "Select" at bounding box center [1375, 92] width 52 height 24
click at [419, 151] on button "Export to Excel" at bounding box center [383, 151] width 108 height 24
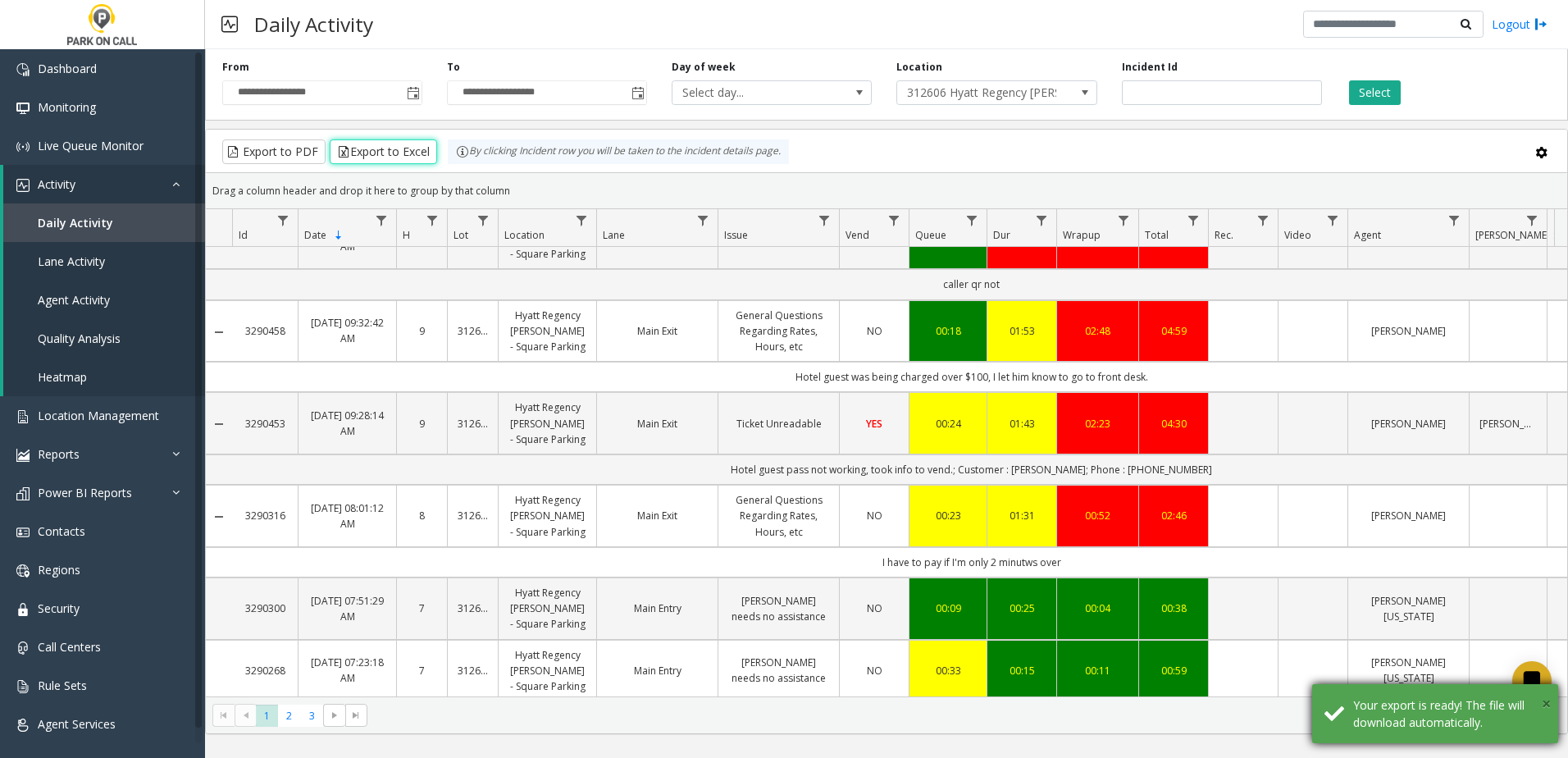
click at [1545, 706] on span "×" at bounding box center [1545, 703] width 9 height 23
